Goal: Find specific page/section: Find specific page/section

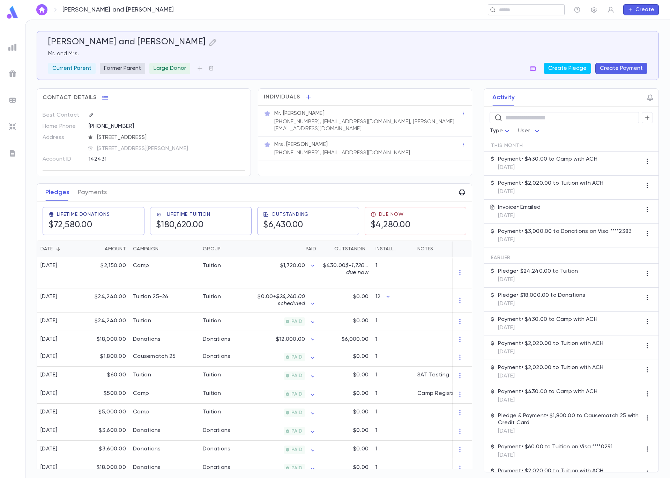
click at [544, 9] on input "text" at bounding box center [524, 10] width 54 height 7
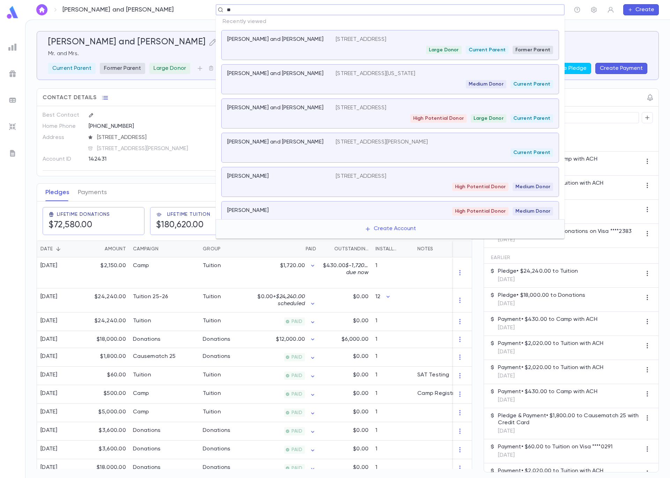
type input "***"
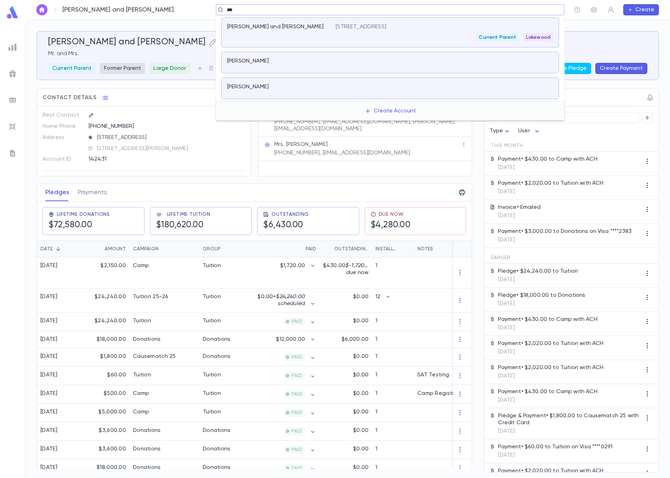
click at [272, 47] on div "[PERSON_NAME] and [PERSON_NAME] [STREET_ADDRESS] Current [GEOGRAPHIC_DATA]" at bounding box center [390, 32] width 338 height 30
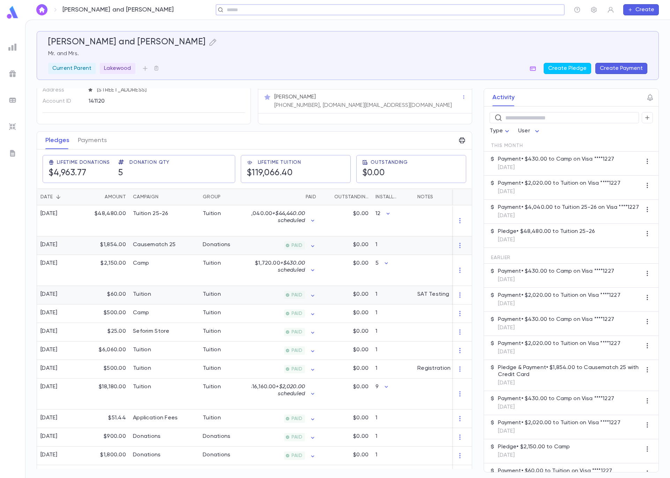
scroll to position [102, 0]
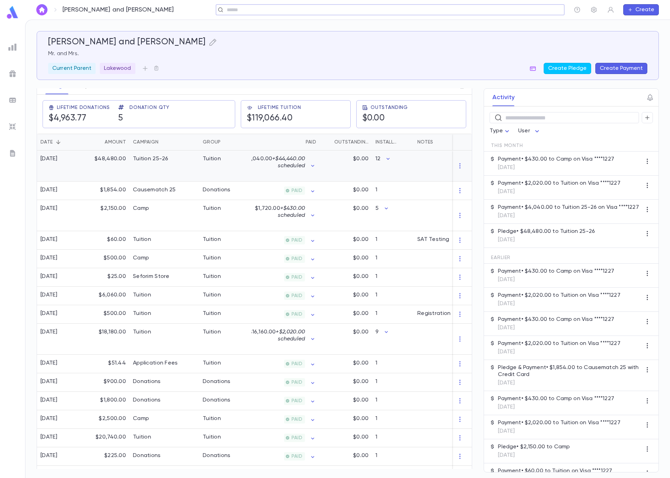
click at [212, 174] on div "Tuition" at bounding box center [225, 165] width 52 height 31
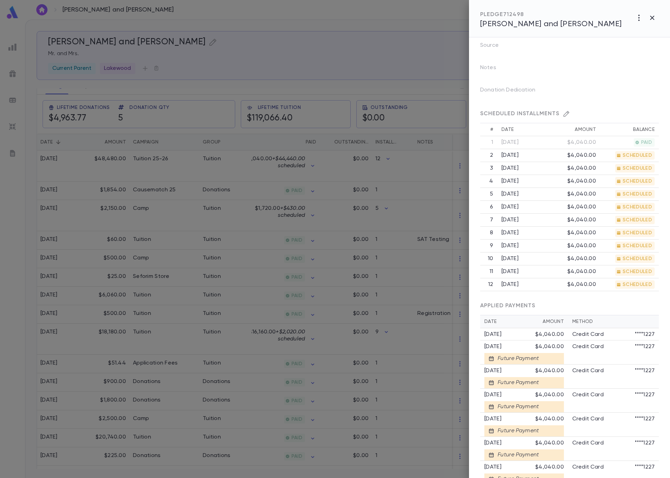
scroll to position [235, 0]
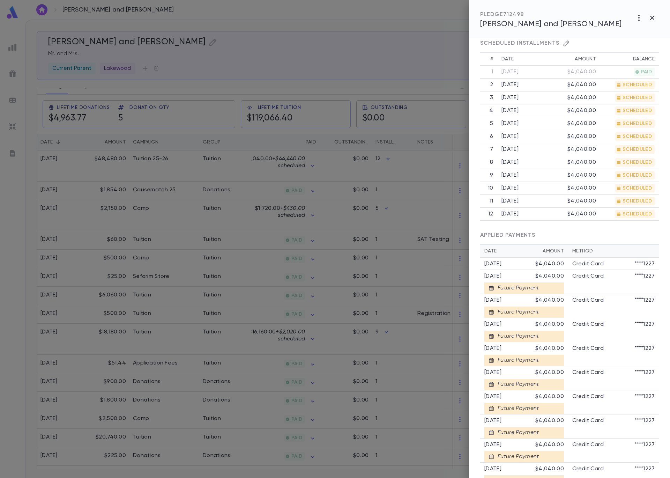
click at [195, 190] on div at bounding box center [335, 239] width 670 height 478
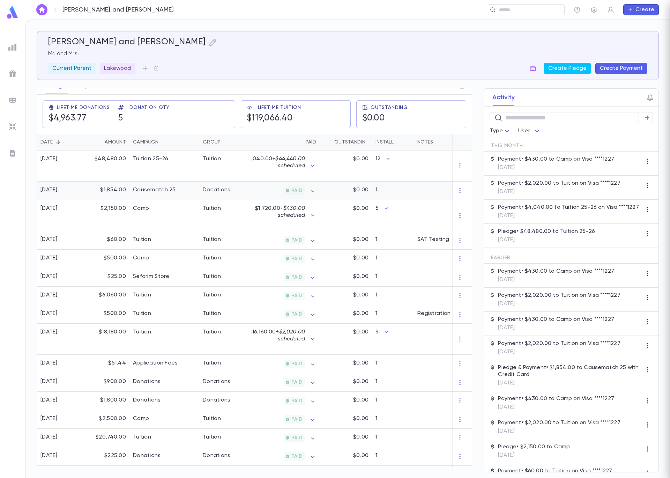
scroll to position [0, 0]
click at [230, 345] on div "Tuition" at bounding box center [225, 338] width 52 height 31
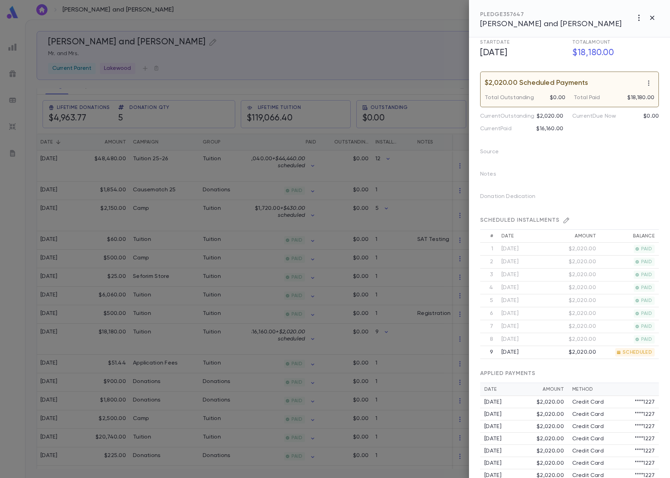
scroll to position [109, 0]
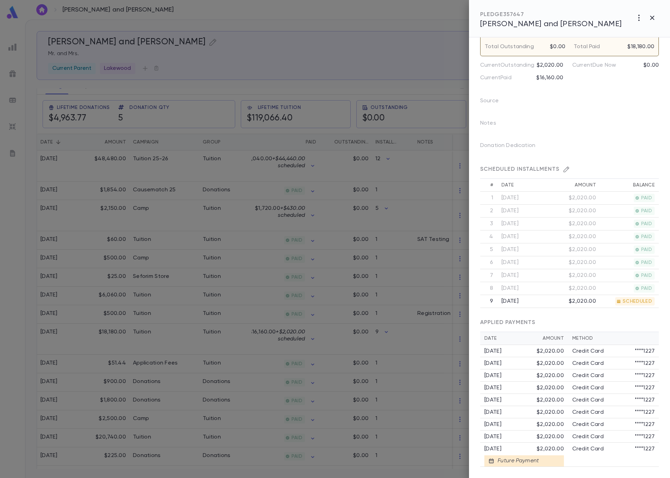
click at [185, 237] on div at bounding box center [335, 239] width 670 height 478
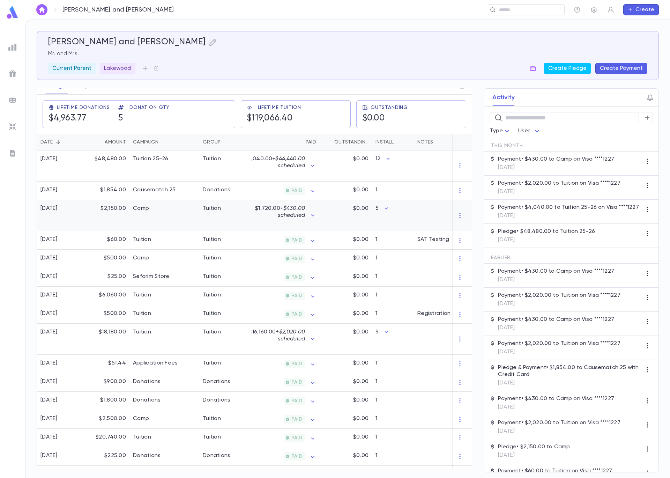
click at [232, 219] on div "Tuition" at bounding box center [225, 215] width 52 height 31
